Goal: Information Seeking & Learning: Learn about a topic

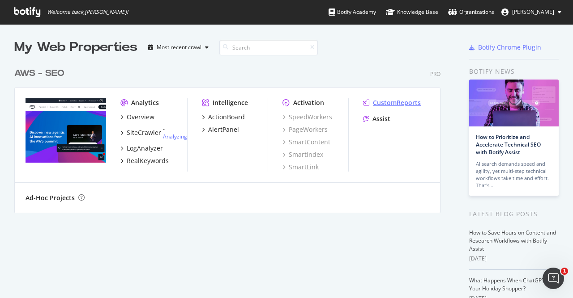
click at [391, 103] on div "CustomReports" at bounding box center [397, 102] width 48 height 9
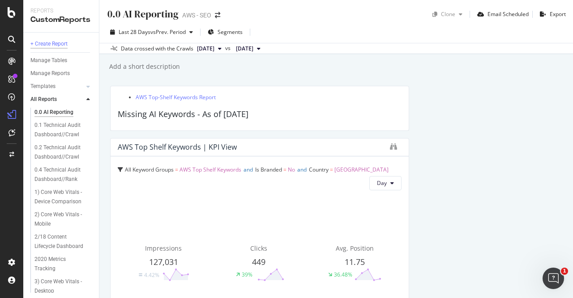
click at [54, 45] on div "+ Create Report" at bounding box center [48, 43] width 37 height 9
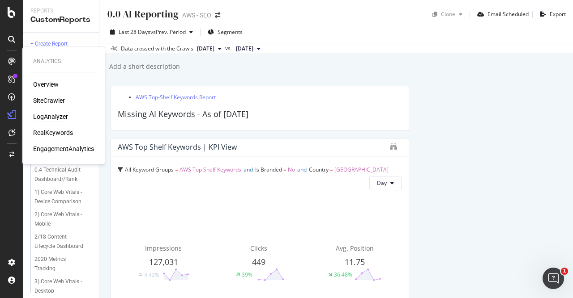
click at [53, 118] on div "LogAnalyzer" at bounding box center [50, 116] width 35 height 9
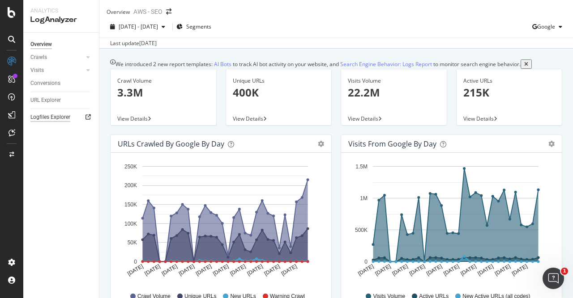
click at [68, 118] on div "Logfiles Explorer" at bounding box center [50, 117] width 40 height 9
click at [58, 103] on div "ActionBoard" at bounding box center [50, 102] width 35 height 9
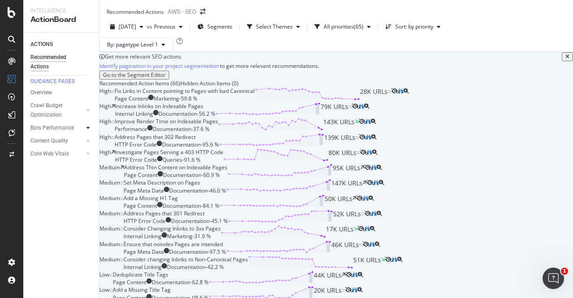
click at [87, 131] on icon at bounding box center [88, 127] width 4 height 5
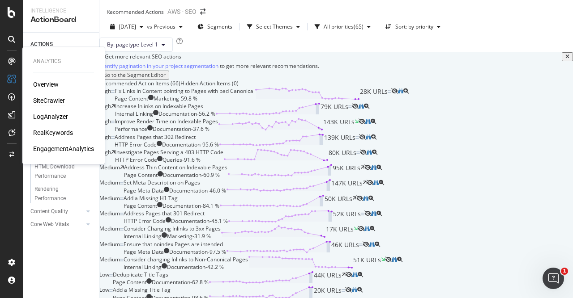
click at [53, 102] on div "SiteCrawler" at bounding box center [49, 100] width 32 height 9
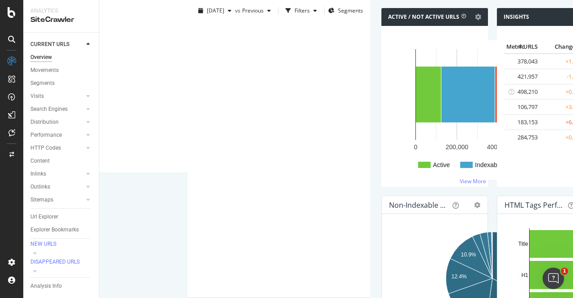
scroll to position [388, 0]
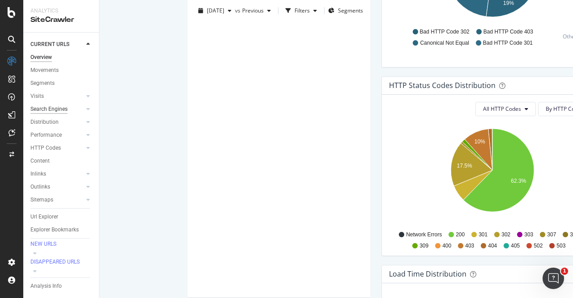
click at [61, 110] on div "Search Engines" at bounding box center [48, 109] width 37 height 9
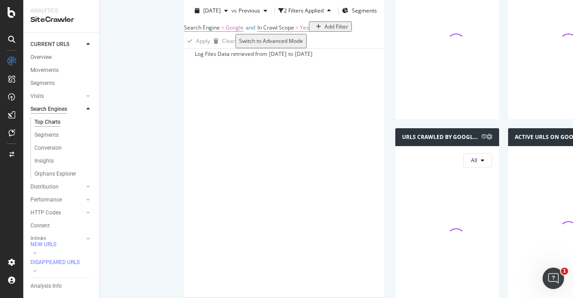
scroll to position [456, 0]
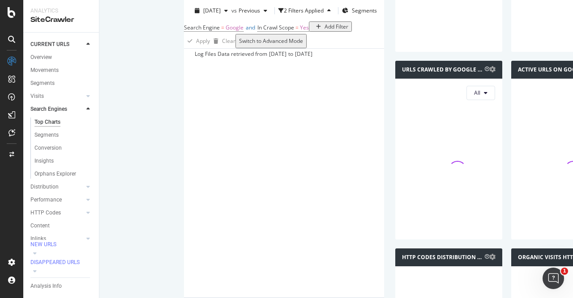
click at [89, 110] on icon at bounding box center [88, 108] width 4 height 5
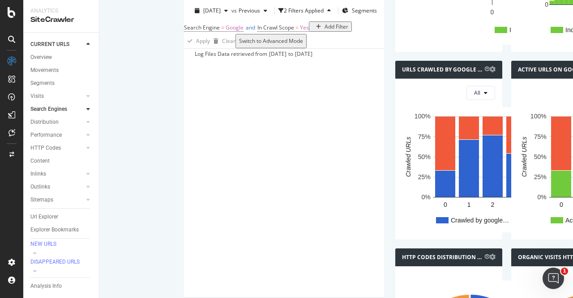
click at [89, 108] on icon at bounding box center [88, 108] width 4 height 5
click at [89, 110] on icon at bounding box center [88, 108] width 4 height 5
click at [11, 77] on icon at bounding box center [11, 79] width 7 height 7
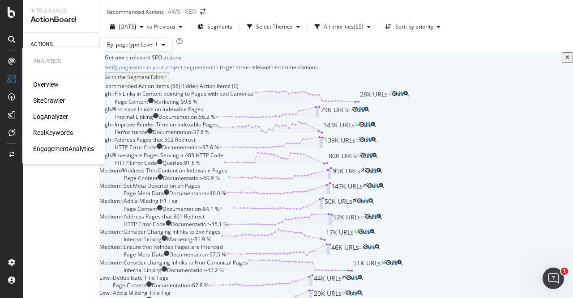
click at [56, 118] on div "LogAnalyzer" at bounding box center [50, 116] width 35 height 9
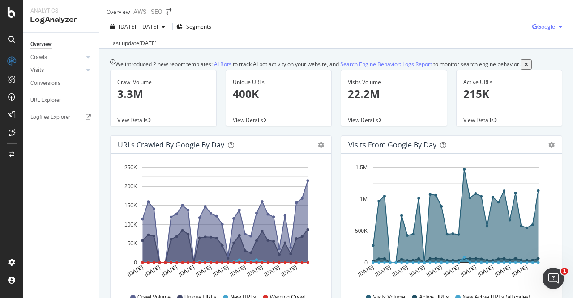
click at [558, 30] on div "Google" at bounding box center [549, 26] width 34 height 13
click at [542, 98] on span "Other AI Bots" at bounding box center [546, 101] width 33 height 8
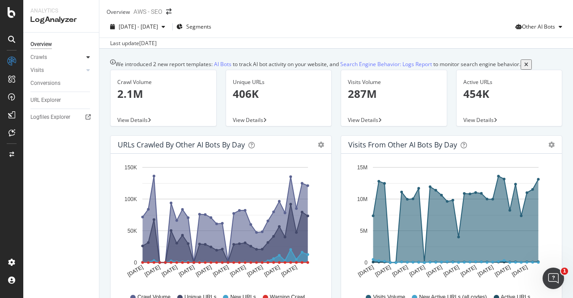
click at [88, 56] on icon at bounding box center [88, 57] width 4 height 5
click at [166, 114] on div "Crawl Volume 2.1M" at bounding box center [163, 91] width 92 height 43
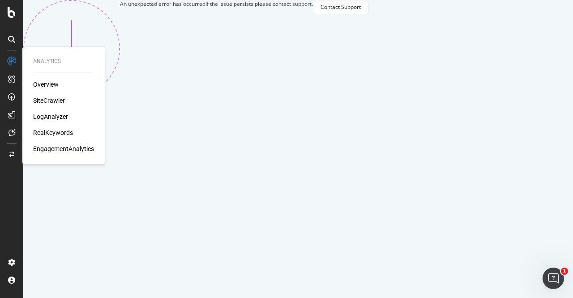
click at [55, 117] on div "LogAnalyzer" at bounding box center [50, 116] width 35 height 9
click at [53, 85] on div "Overview" at bounding box center [46, 84] width 26 height 9
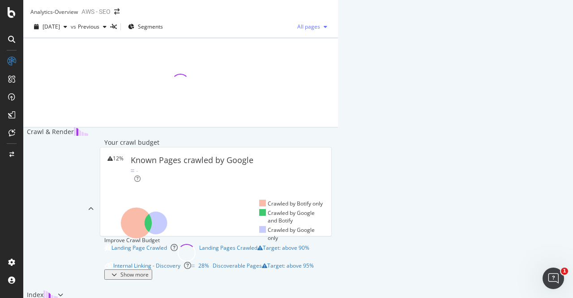
click at [327, 30] on icon "button" at bounding box center [326, 26] width 4 height 5
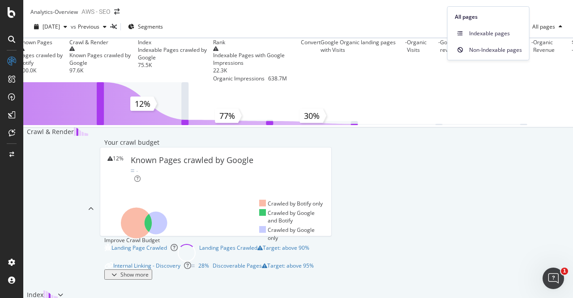
click at [370, 30] on div "[DATE] vs Previous Segments All pages" at bounding box center [297, 29] width 549 height 18
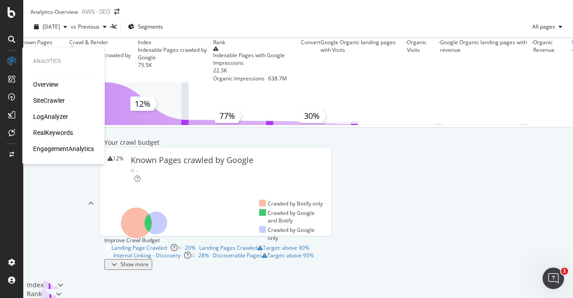
click at [61, 119] on div "LogAnalyzer" at bounding box center [50, 116] width 35 height 9
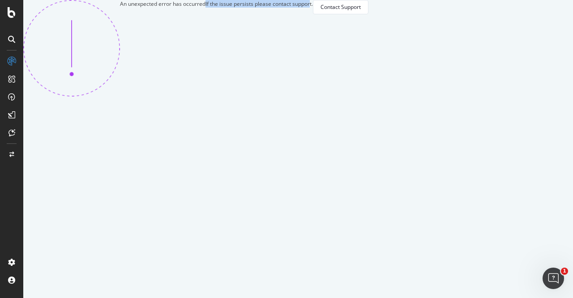
drag, startPoint x: 235, startPoint y: 181, endPoint x: 359, endPoint y: 196, distance: 125.3
click at [359, 97] on div "An unexpected error has occurred If the issue persists please contact support. …" at bounding box center [195, 48] width 345 height 97
click at [313, 97] on div "If the issue persists please contact support." at bounding box center [258, 48] width 107 height 97
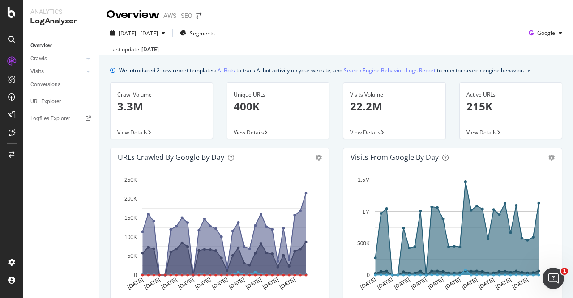
click at [341, 21] on div "Overview AWS - SEO" at bounding box center [335, 11] width 473 height 22
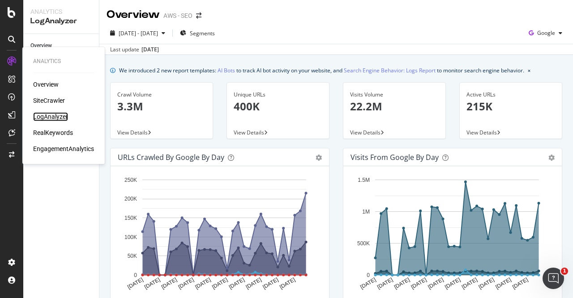
click at [52, 118] on div "LogAnalyzer" at bounding box center [50, 116] width 35 height 9
